Goal: Information Seeking & Learning: Understand process/instructions

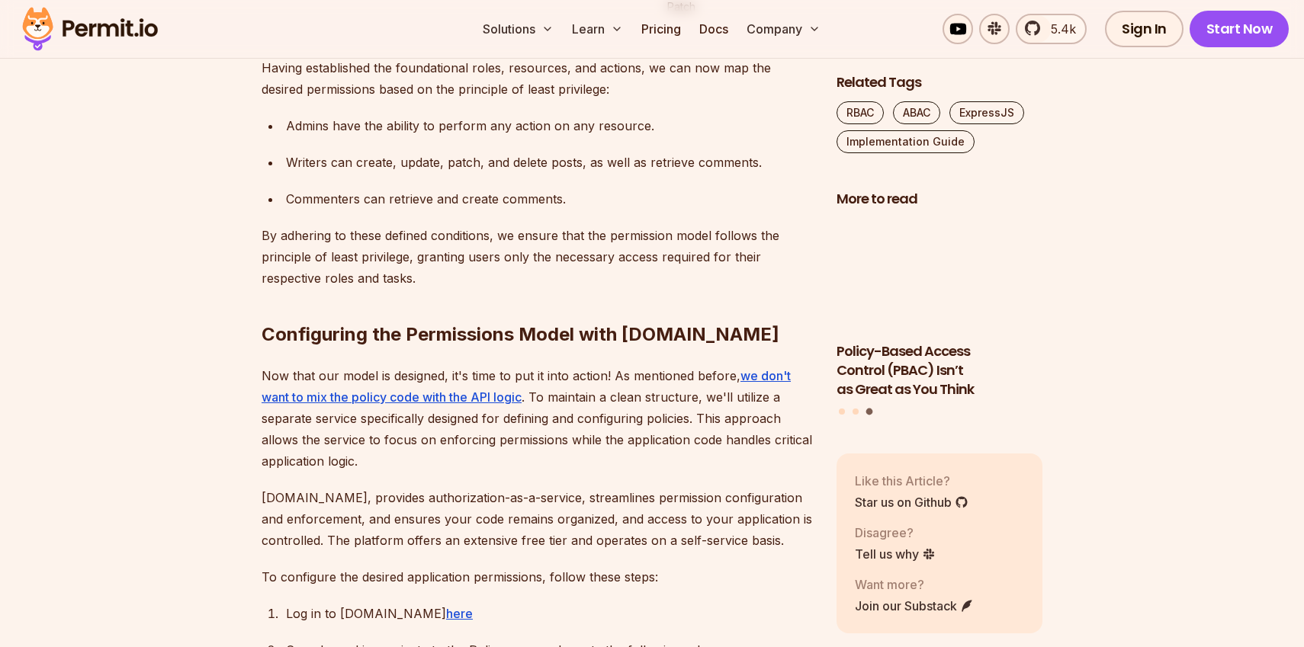
scroll to position [4251, 0]
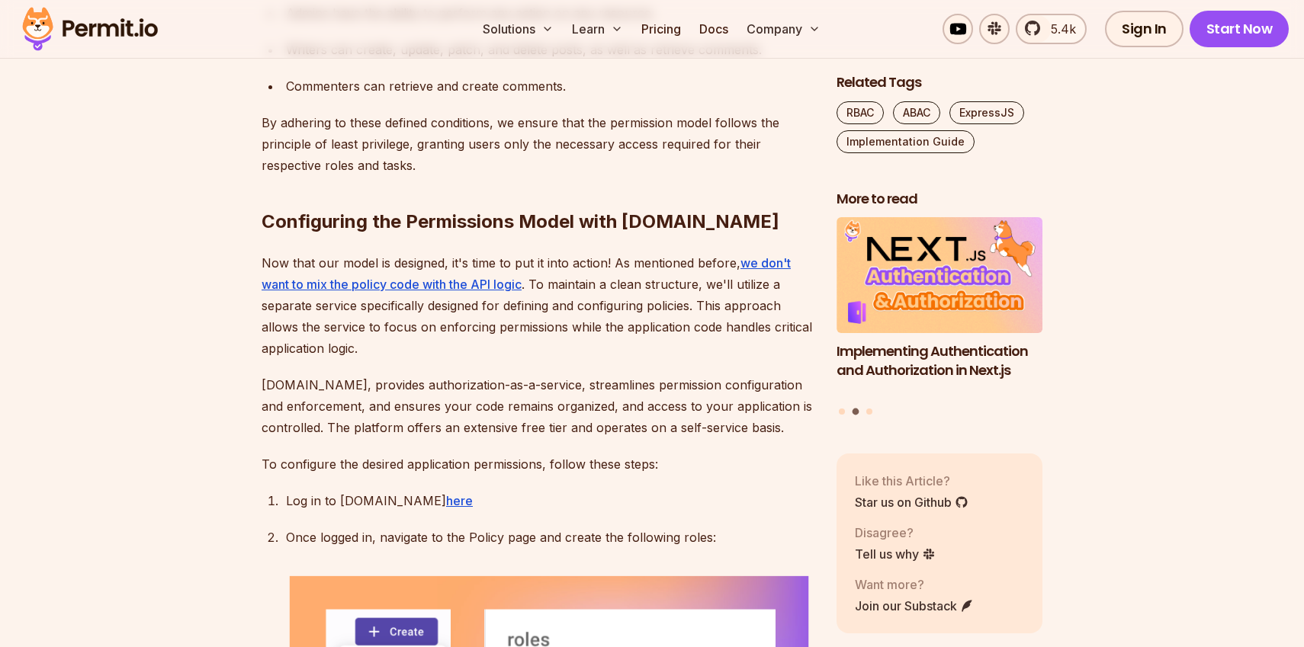
scroll to position [4377, 0]
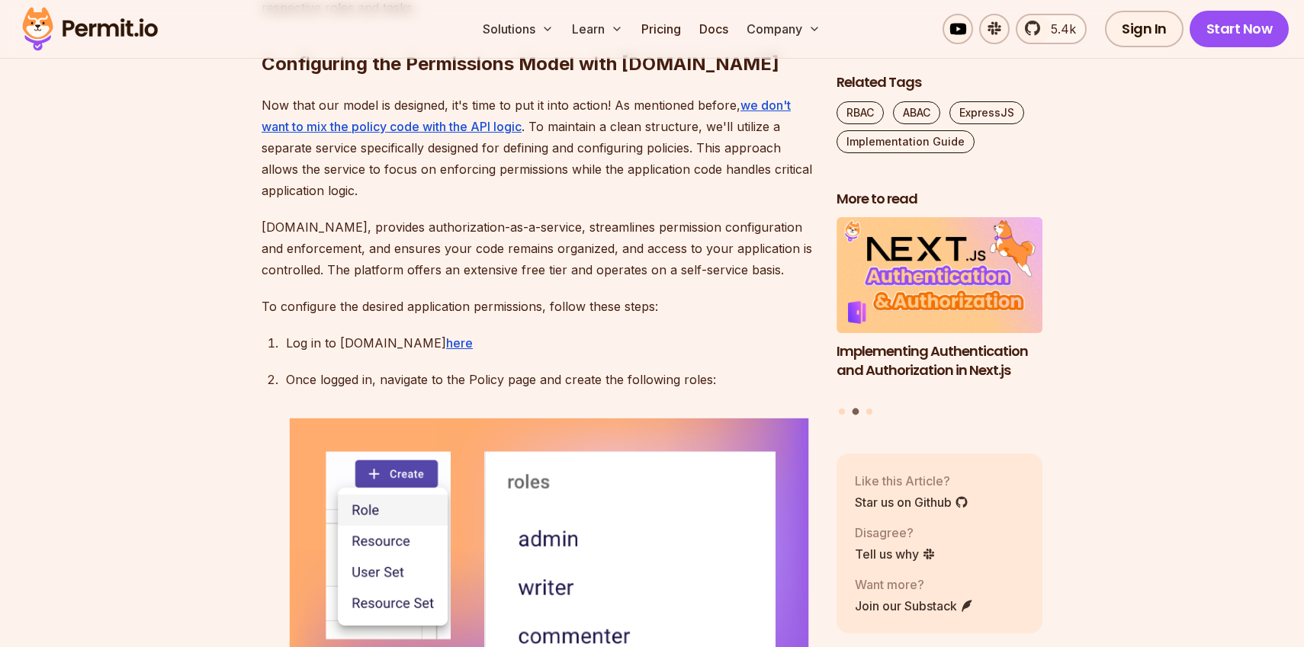
scroll to position [4589, 0]
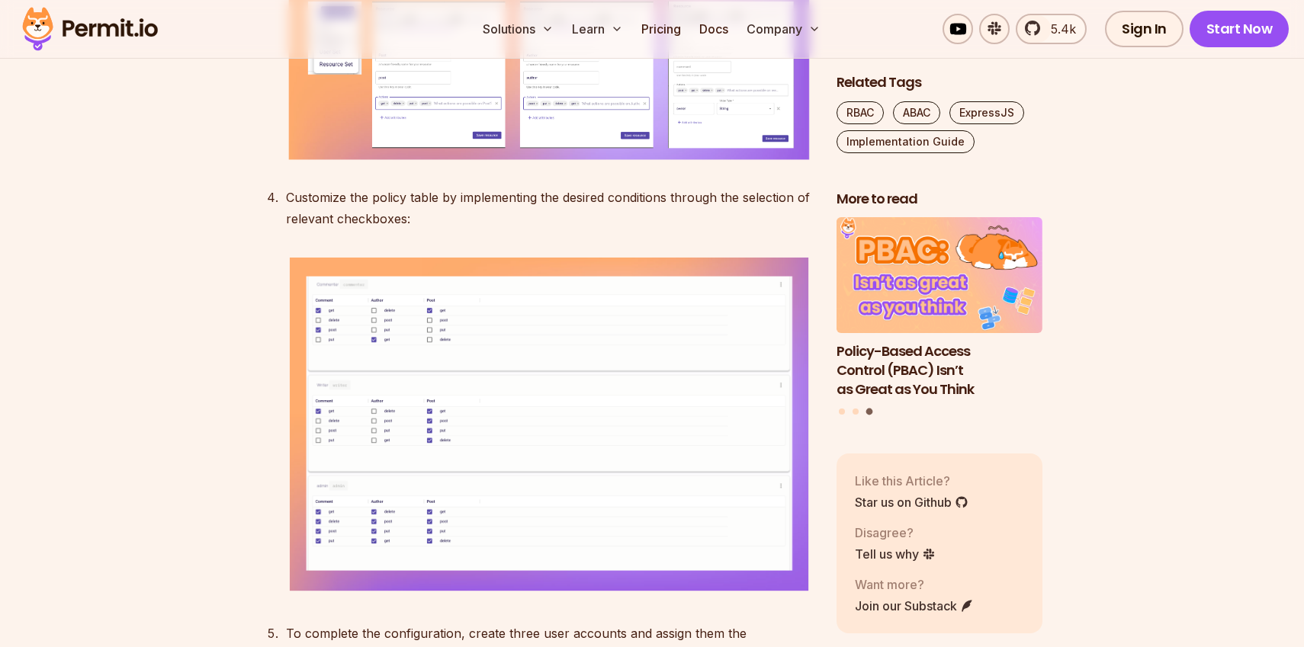
scroll to position [5569, 0]
